Goal: Transaction & Acquisition: Purchase product/service

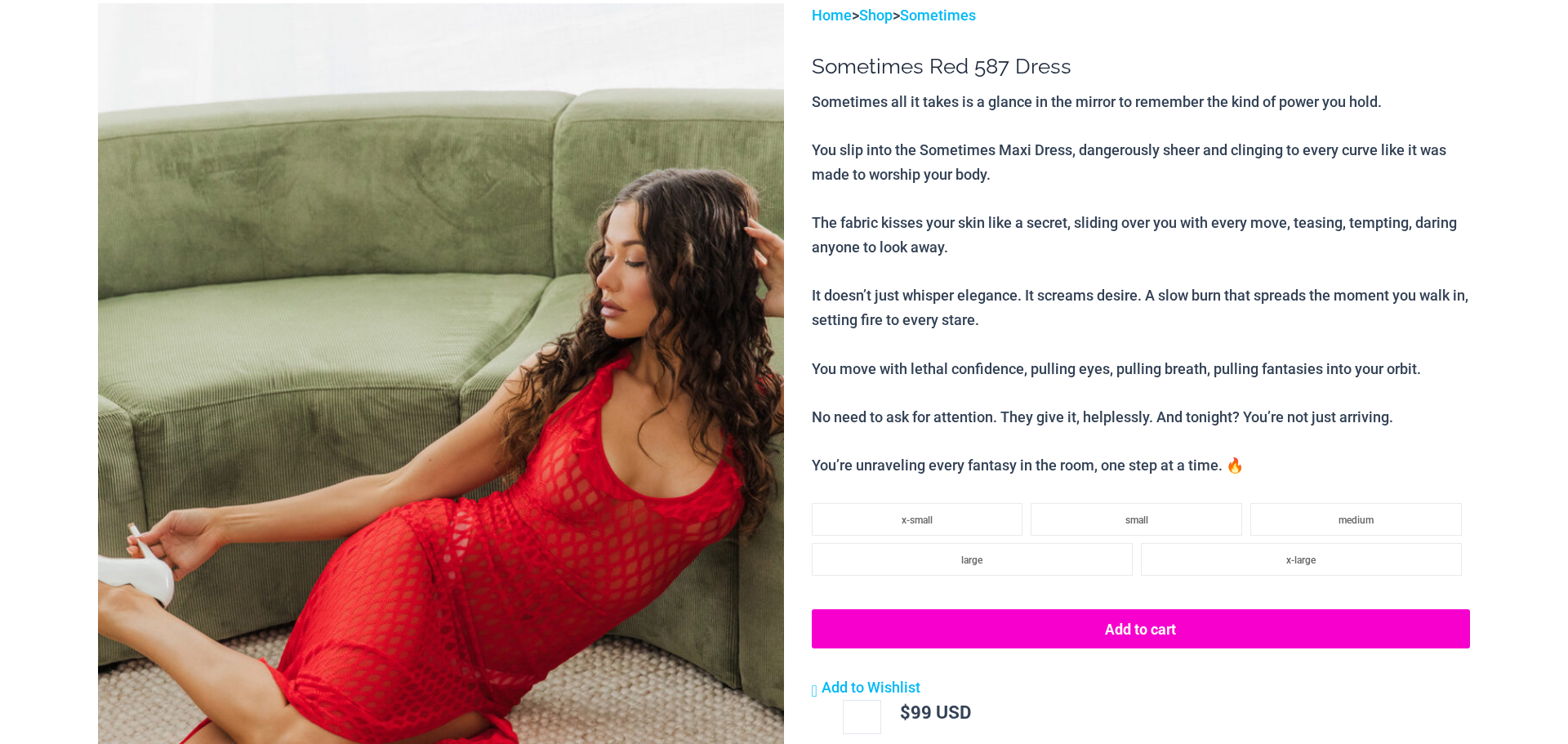
scroll to position [428, 0]
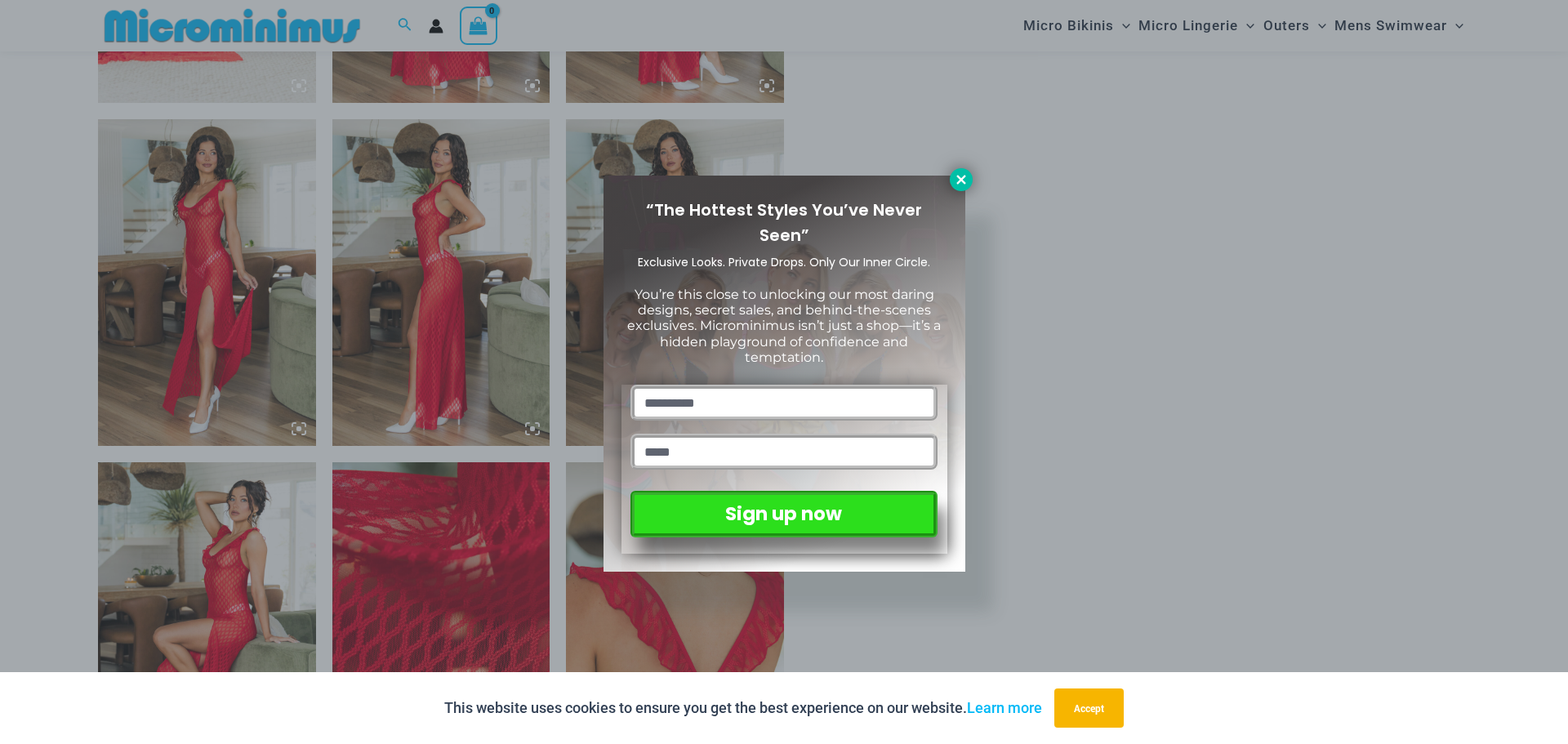
click at [956, 184] on icon at bounding box center [961, 179] width 15 height 15
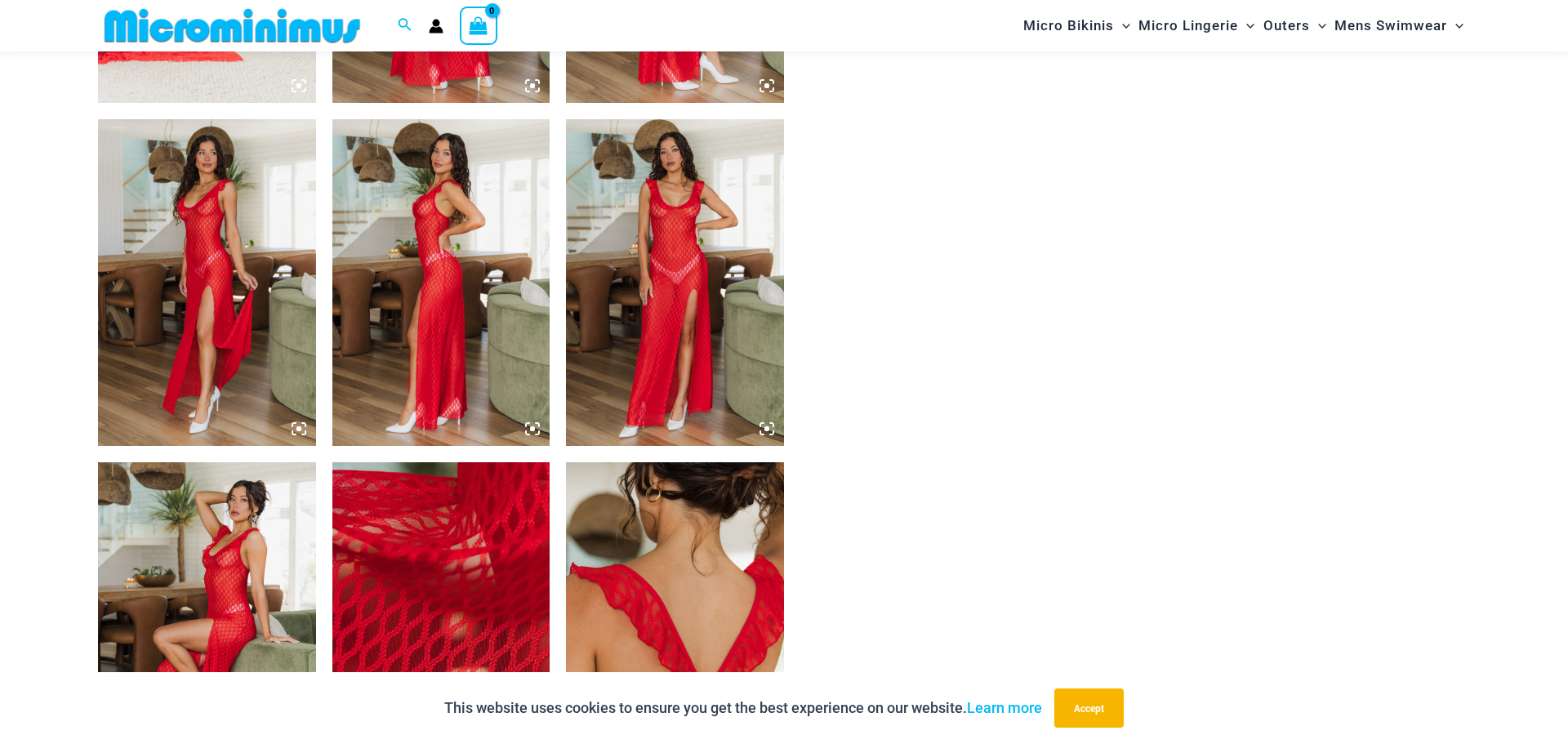
click at [707, 279] on img at bounding box center [675, 282] width 218 height 327
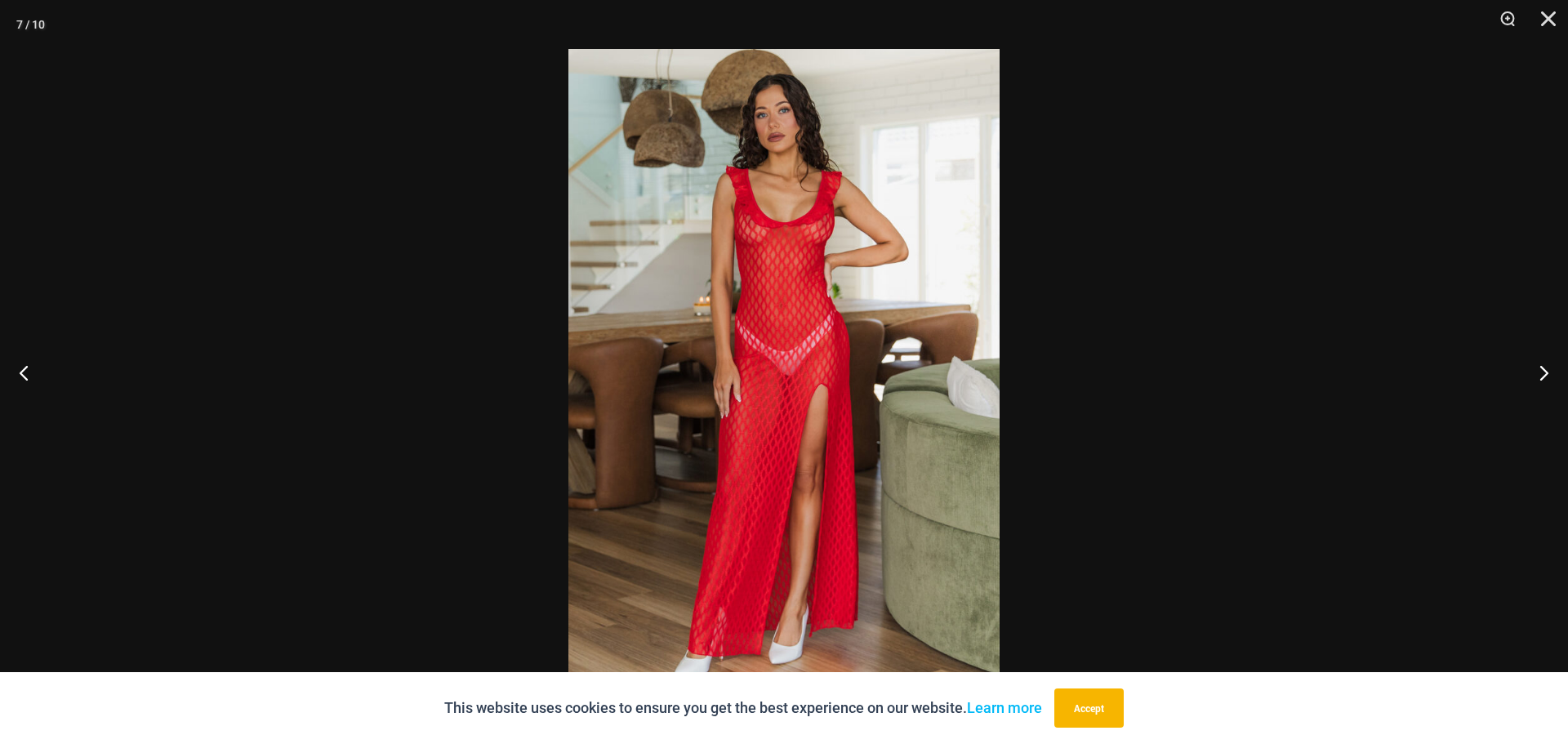
click at [775, 355] on img at bounding box center [784, 372] width 431 height 647
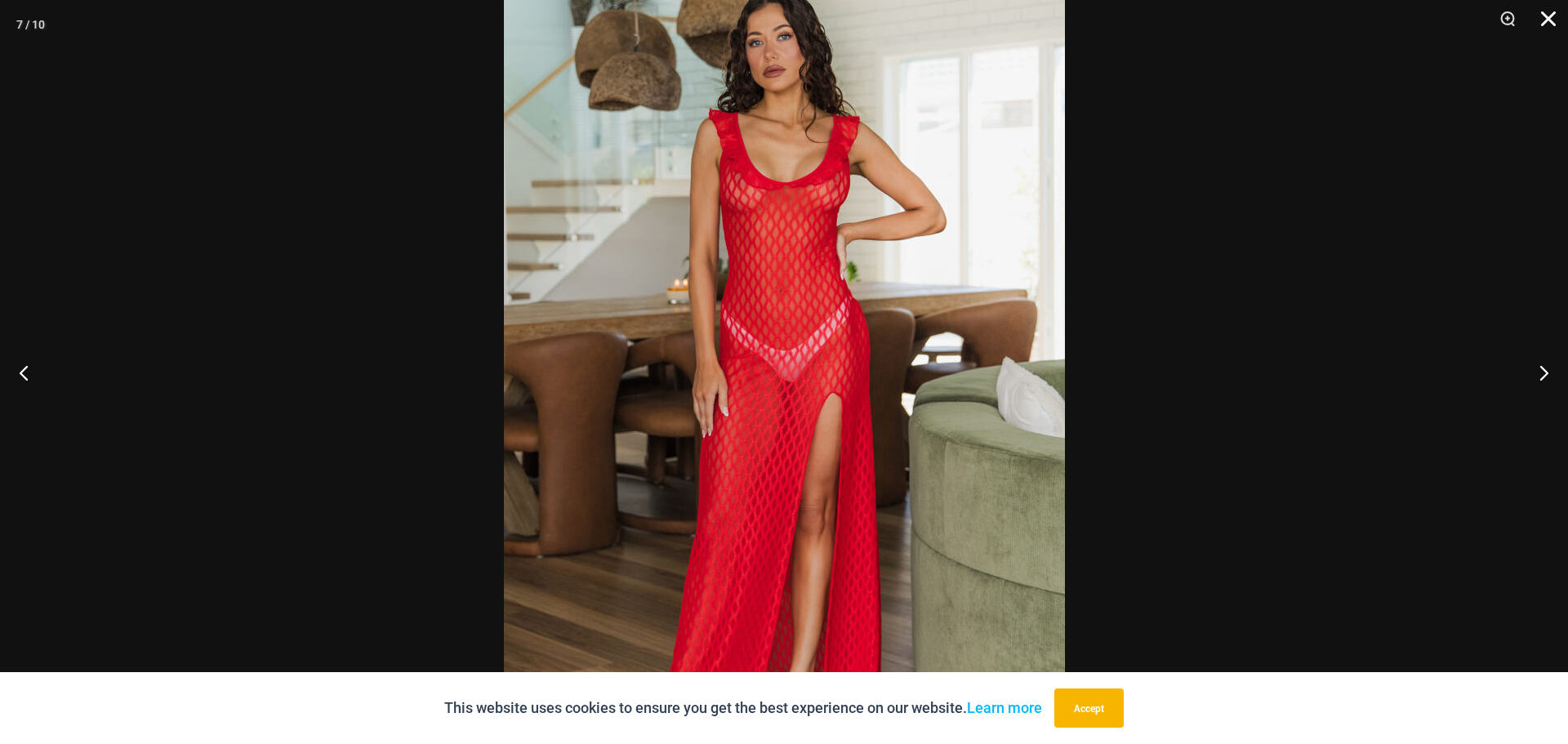
click at [1545, 26] on button "Close" at bounding box center [1543, 24] width 41 height 49
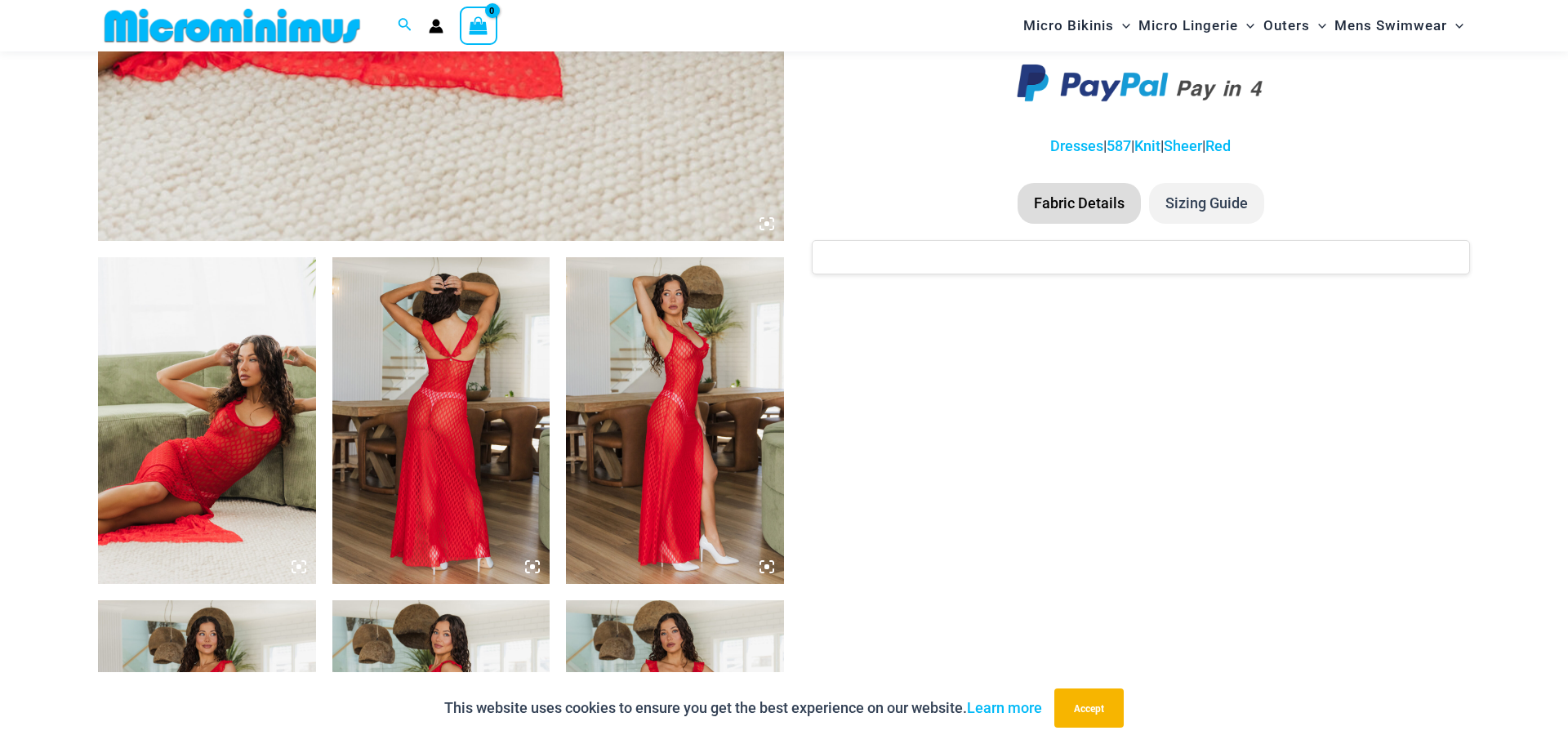
scroll to position [934, 0]
